Goal: Information Seeking & Learning: Learn about a topic

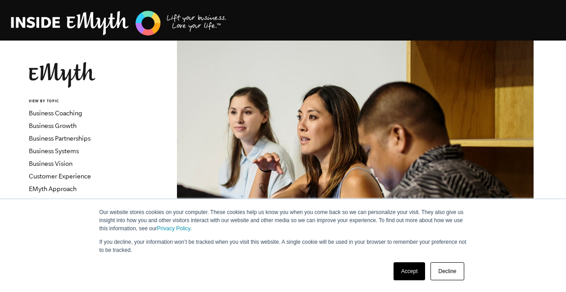
scroll to position [339, 0]
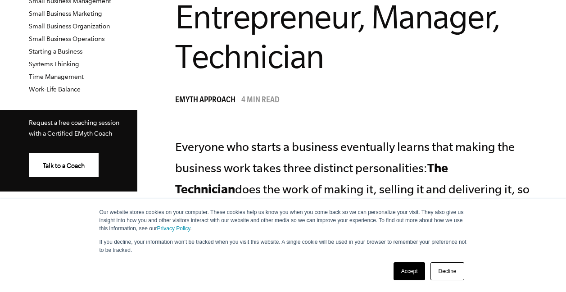
click at [411, 269] on link "Accept" at bounding box center [410, 271] width 32 height 18
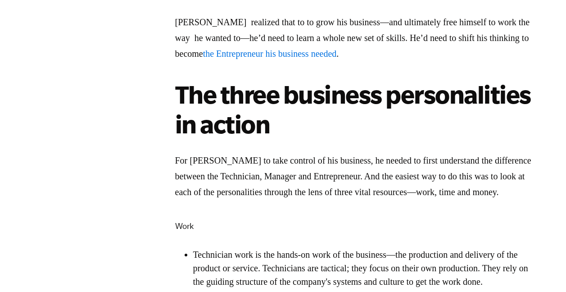
scroll to position [1226, 0]
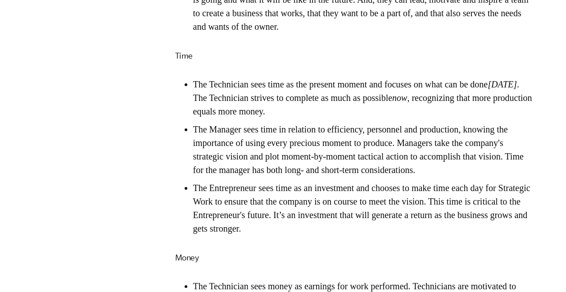
scroll to position [1596, 0]
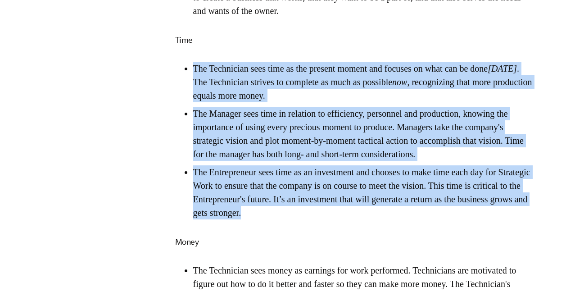
drag, startPoint x: 341, startPoint y: 251, endPoint x: 187, endPoint y: 108, distance: 209.5
click at [187, 108] on ul "The Technician sees time as the present moment and focuses on what can be done …" at bounding box center [355, 141] width 360 height 158
copy ul "The Technician sees time as the present moment and focuses on what can be done …"
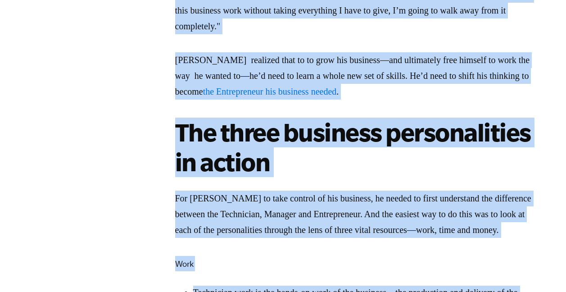
scroll to position [1095, 0]
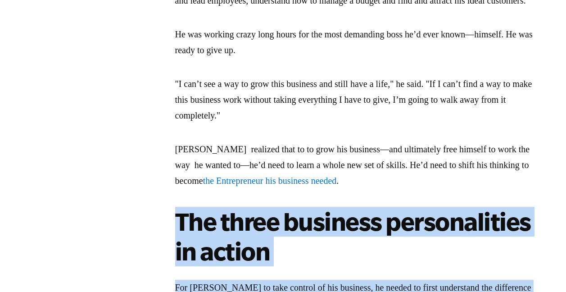
drag, startPoint x: 536, startPoint y: 209, endPoint x: 173, endPoint y: 212, distance: 362.7
copy div "The three business personalities in action For Ian to take control of his busin…"
